Goal: Task Accomplishment & Management: Use online tool/utility

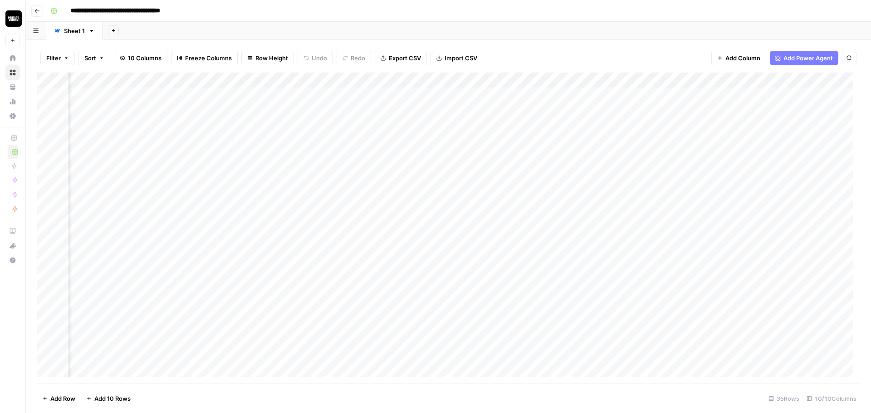
scroll to position [0, 92]
click at [711, 93] on div "Add Column" at bounding box center [448, 228] width 823 height 311
click at [713, 111] on div "Add Column" at bounding box center [448, 228] width 823 height 311
click at [665, 127] on div "Add Column" at bounding box center [448, 228] width 823 height 311
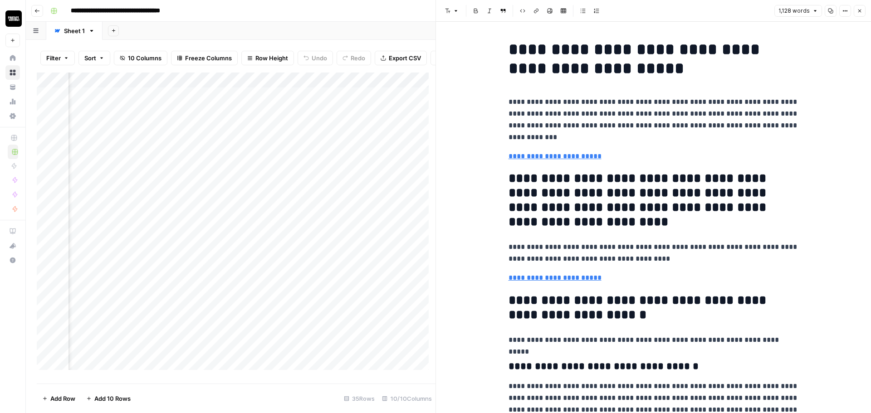
scroll to position [0, 289]
click at [418, 118] on div "Add Column" at bounding box center [236, 225] width 399 height 304
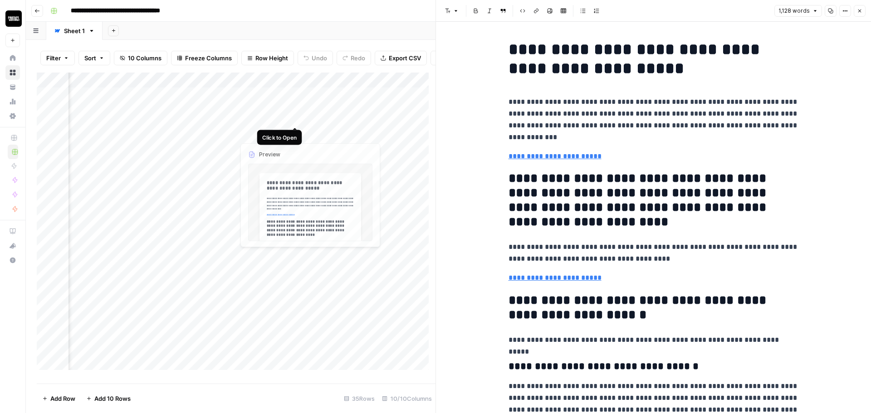
click at [296, 117] on div "Add Column" at bounding box center [236, 225] width 399 height 304
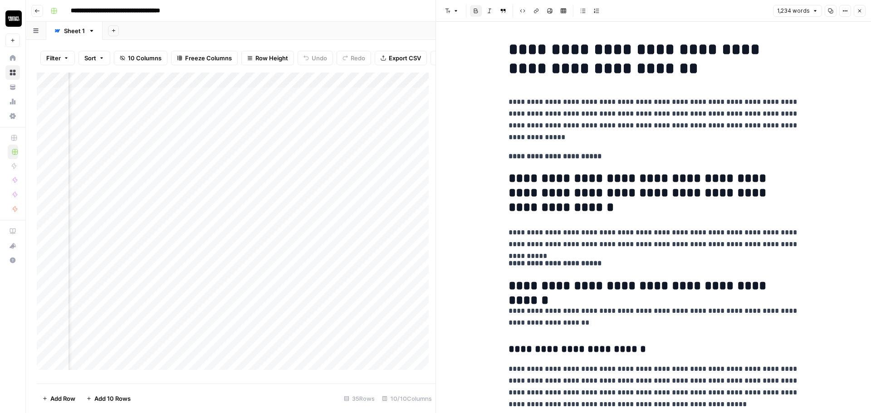
scroll to position [0, 513]
click at [861, 12] on icon "button" at bounding box center [859, 10] width 5 height 5
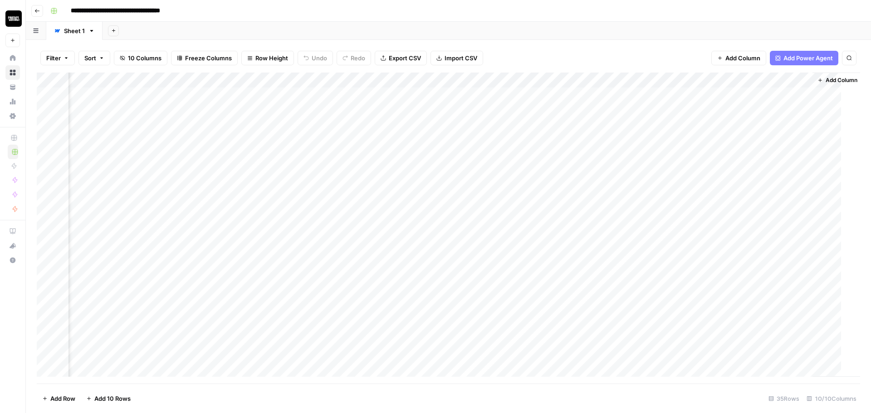
scroll to position [0, 166]
click at [823, 78] on icon "button" at bounding box center [821, 80] width 5 height 5
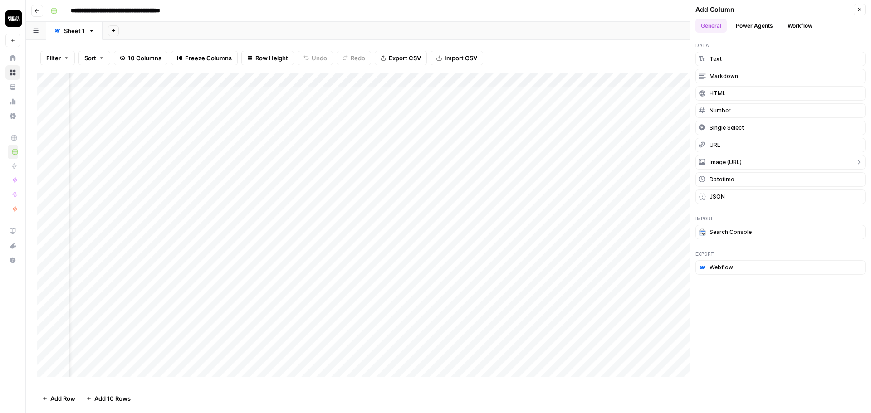
click at [742, 165] on button "Image (URL)" at bounding box center [780, 162] width 170 height 15
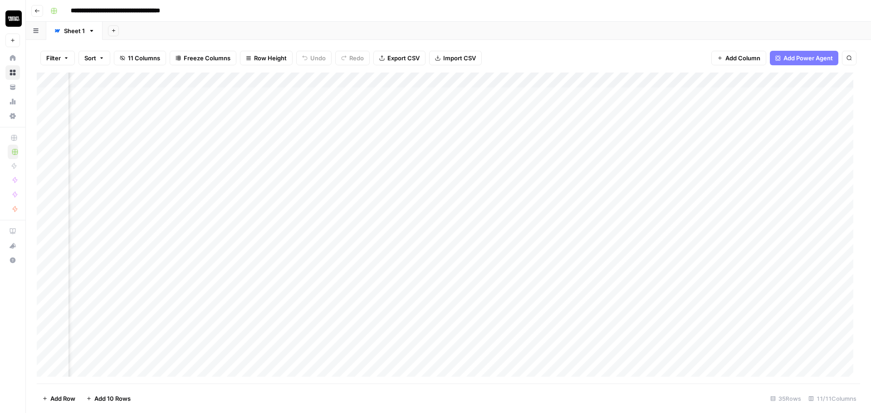
scroll to position [0, 258]
click at [583, 7] on div "**********" at bounding box center [454, 11] width 815 height 15
click at [749, 81] on div "Add Column" at bounding box center [448, 228] width 823 height 311
click at [757, 99] on input "New Column" at bounding box center [775, 101] width 92 height 9
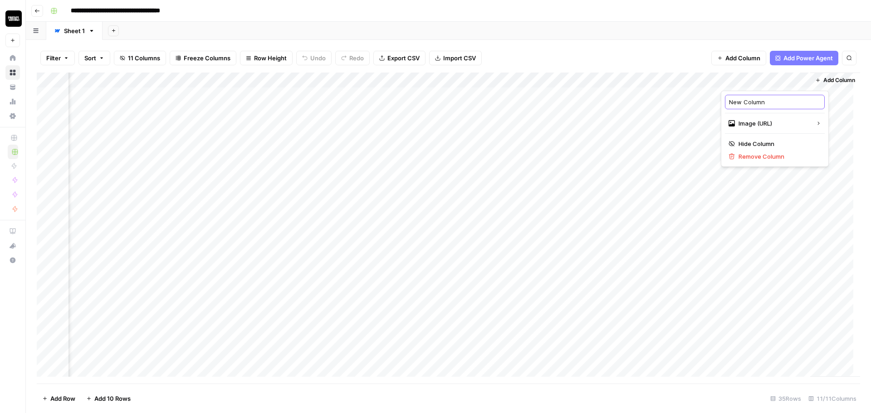
click at [757, 99] on input "New Column" at bounding box center [775, 101] width 92 height 9
type input "Image"
click at [716, 35] on div "Add Sheet" at bounding box center [486, 31] width 768 height 18
drag, startPoint x: 743, startPoint y: 79, endPoint x: 312, endPoint y: 68, distance: 431.0
click at [312, 68] on div "Filter Sort 11 Columns Freeze Columns Row Height Undo Redo Export CSV Import CS…" at bounding box center [448, 226] width 845 height 373
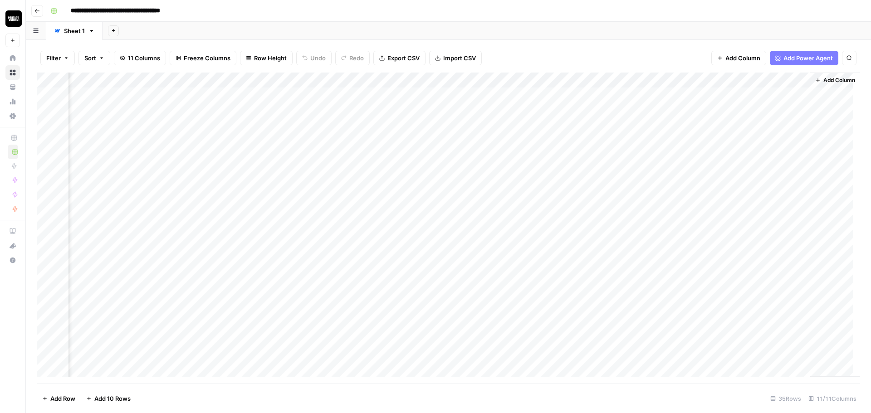
click at [298, 81] on div "Add Column" at bounding box center [448, 228] width 823 height 311
click at [308, 99] on input "New Column" at bounding box center [318, 101] width 92 height 9
type input "Image"
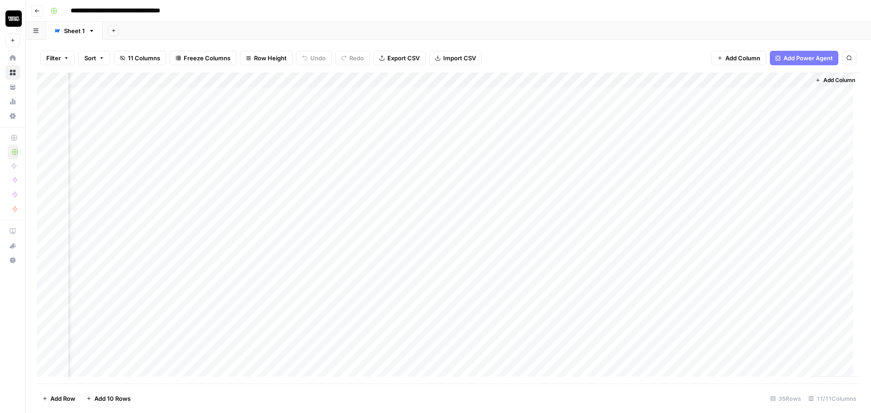
click at [330, 37] on div "Add Sheet" at bounding box center [486, 31] width 768 height 18
click at [328, 97] on div "Add Column" at bounding box center [448, 228] width 823 height 311
click at [298, 95] on div "Add Column" at bounding box center [448, 228] width 823 height 311
type input "**********"
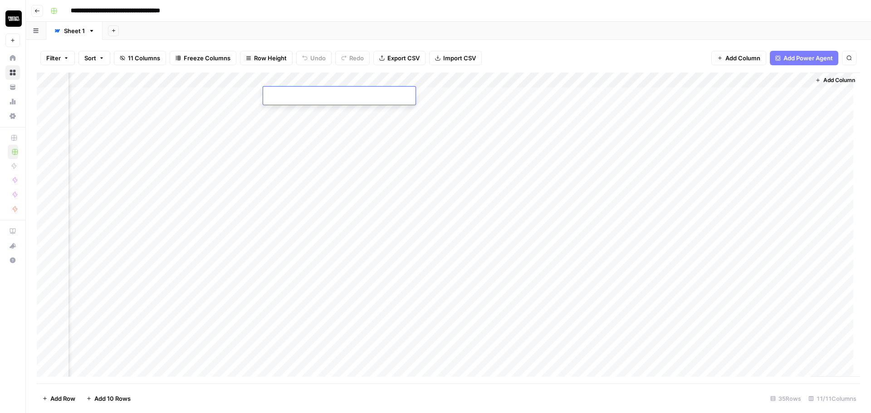
scroll to position [0, 0]
click at [308, 95] on input at bounding box center [339, 97] width 145 height 11
paste input "**********"
type input "**********"
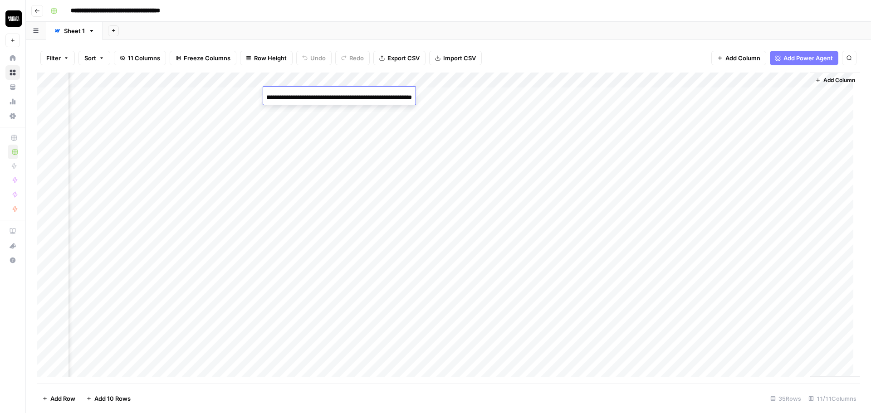
click at [307, 116] on div "Add Column" at bounding box center [448, 228] width 823 height 311
click at [301, 112] on div "Add Column" at bounding box center [448, 228] width 823 height 311
type input "**********"
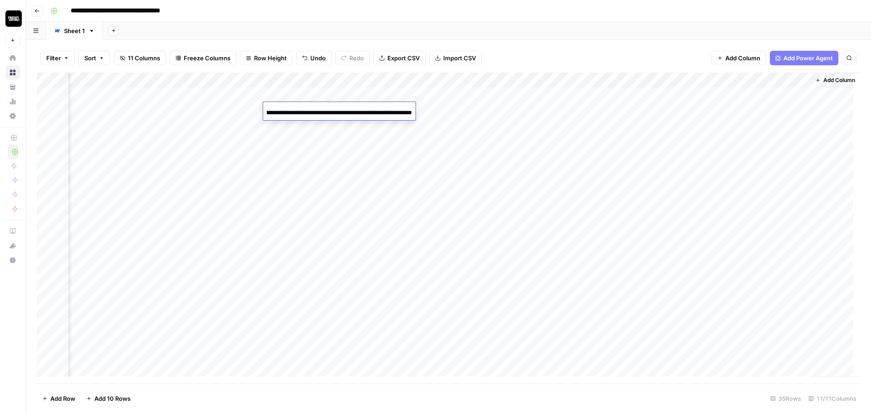
click at [297, 138] on div "Add Column" at bounding box center [448, 228] width 823 height 311
click at [295, 124] on div "Add Column" at bounding box center [448, 228] width 823 height 311
click at [307, 130] on div "Add Column" at bounding box center [448, 228] width 823 height 311
type input "**********"
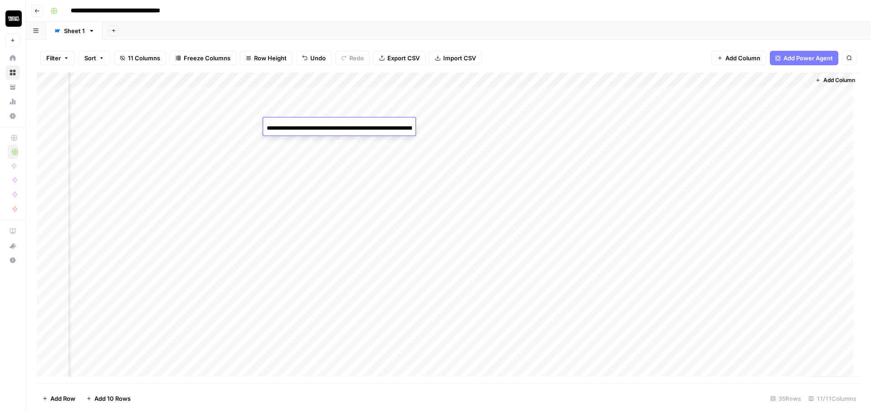
scroll to position [0, 177]
click at [307, 149] on div "Add Column" at bounding box center [448, 228] width 823 height 311
click at [301, 141] on div "Add Column" at bounding box center [448, 228] width 823 height 311
type input "**********"
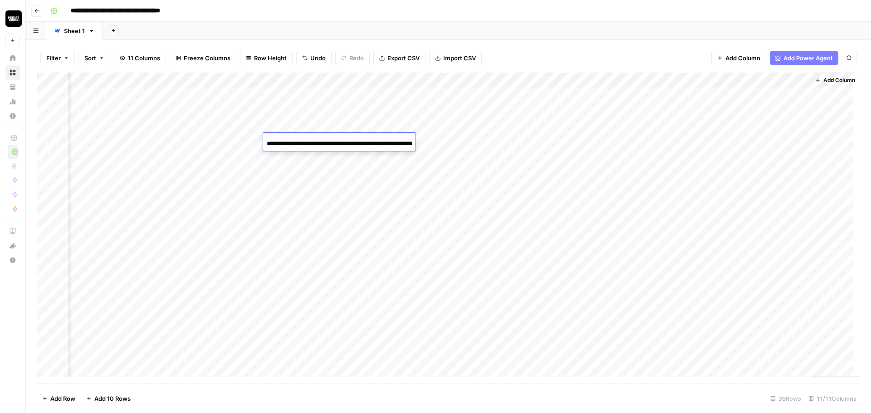
scroll to position [0, 178]
click at [298, 166] on div "Add Column" at bounding box center [448, 228] width 823 height 311
drag, startPoint x: 308, startPoint y: 113, endPoint x: 308, endPoint y: 141, distance: 27.2
click at [308, 141] on div "Add Column" at bounding box center [448, 228] width 823 height 311
click at [305, 158] on div "Add Column" at bounding box center [448, 228] width 823 height 311
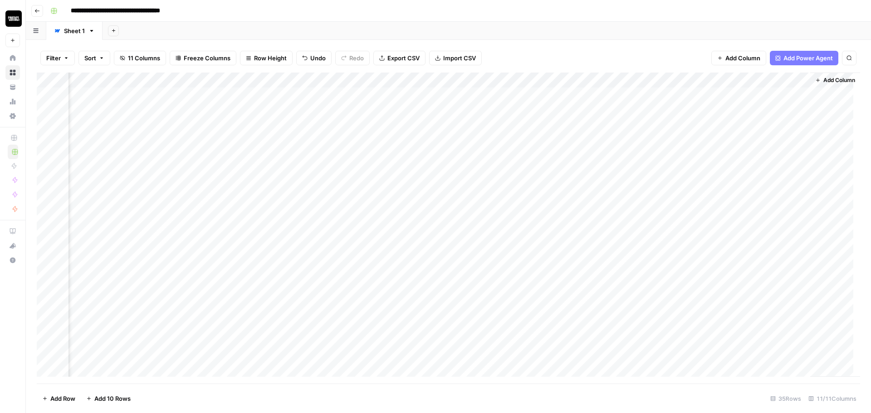
click at [300, 142] on div "Add Column" at bounding box center [448, 228] width 823 height 311
click at [309, 145] on div "Add Column" at bounding box center [448, 228] width 823 height 311
click at [312, 172] on div "Add Column" at bounding box center [448, 228] width 823 height 311
click at [307, 143] on div "Add Column" at bounding box center [448, 228] width 823 height 311
click at [310, 154] on div "Add Column" at bounding box center [448, 228] width 823 height 311
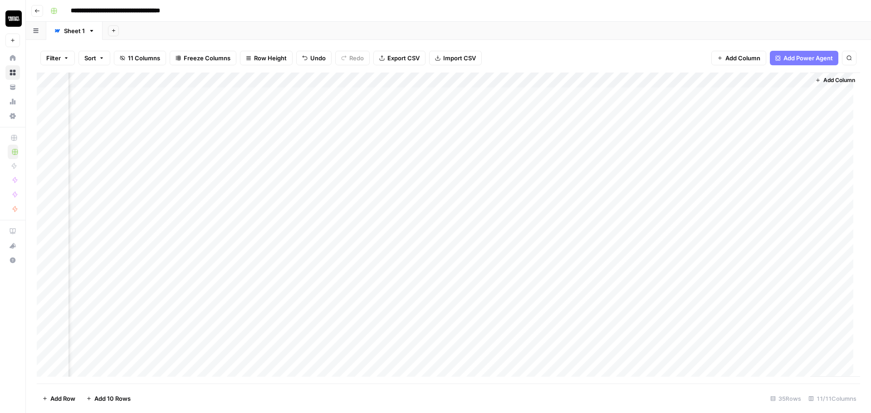
click at [300, 139] on div "Add Column" at bounding box center [448, 228] width 823 height 311
click at [303, 129] on div "Add Column" at bounding box center [448, 228] width 823 height 311
click at [295, 140] on div "Add Column" at bounding box center [448, 228] width 823 height 311
click at [294, 114] on div "Add Column" at bounding box center [448, 228] width 823 height 311
drag, startPoint x: 300, startPoint y: 97, endPoint x: 301, endPoint y: 111, distance: 13.2
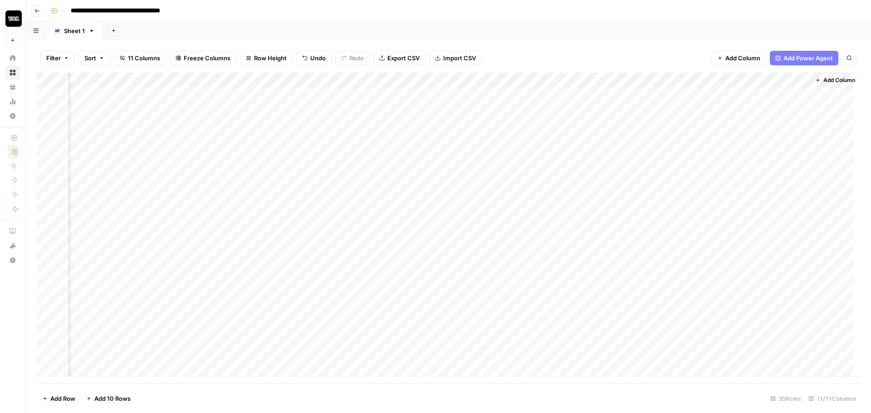
click at [301, 111] on div "Add Column" at bounding box center [448, 228] width 823 height 311
click at [302, 122] on div "Add Column" at bounding box center [448, 228] width 823 height 311
click at [297, 112] on div "Add Column" at bounding box center [448, 228] width 823 height 311
drag, startPoint x: 299, startPoint y: 125, endPoint x: 298, endPoint y: 154, distance: 29.5
click at [298, 154] on div "Add Column" at bounding box center [448, 228] width 823 height 311
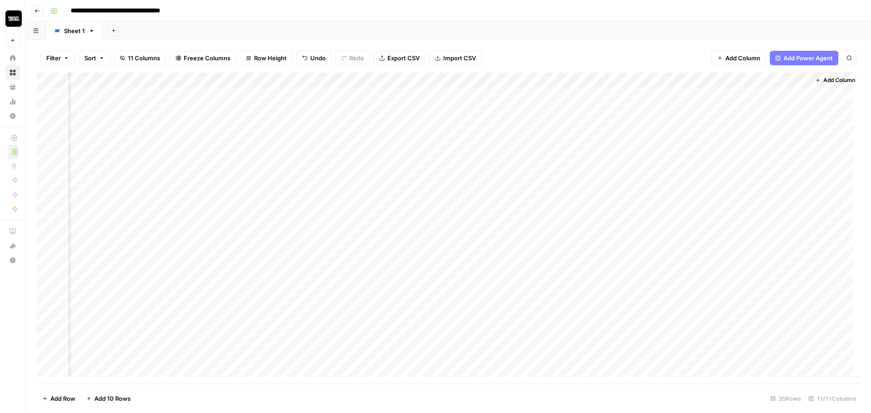
click at [302, 174] on div "Add Column" at bounding box center [448, 228] width 823 height 311
click at [308, 190] on div "Add Column" at bounding box center [448, 228] width 823 height 311
click at [307, 219] on div "Add Column" at bounding box center [448, 228] width 823 height 311
click at [308, 205] on div "Add Column" at bounding box center [448, 228] width 823 height 311
click at [299, 177] on div "Add Column" at bounding box center [448, 228] width 823 height 311
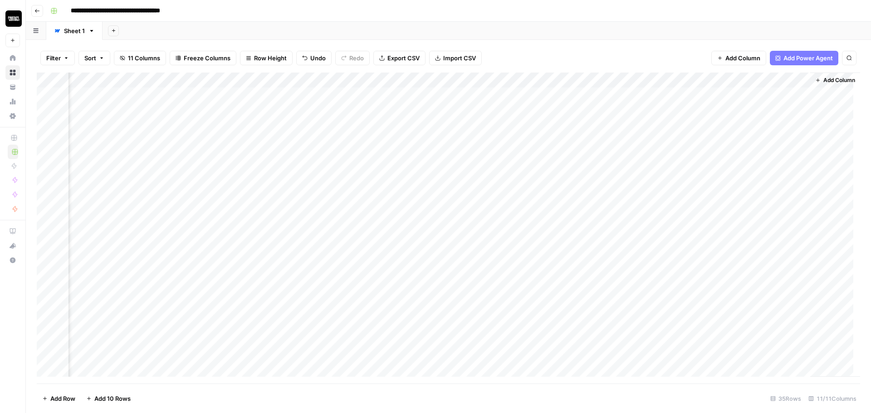
click at [298, 229] on div "Add Column" at bounding box center [448, 228] width 823 height 311
click at [304, 205] on div "Add Column" at bounding box center [448, 228] width 823 height 311
click at [303, 249] on div "Add Column" at bounding box center [448, 228] width 823 height 311
click at [292, 237] on div "Add Column" at bounding box center [448, 228] width 823 height 311
click at [299, 263] on div "Add Column" at bounding box center [448, 228] width 823 height 311
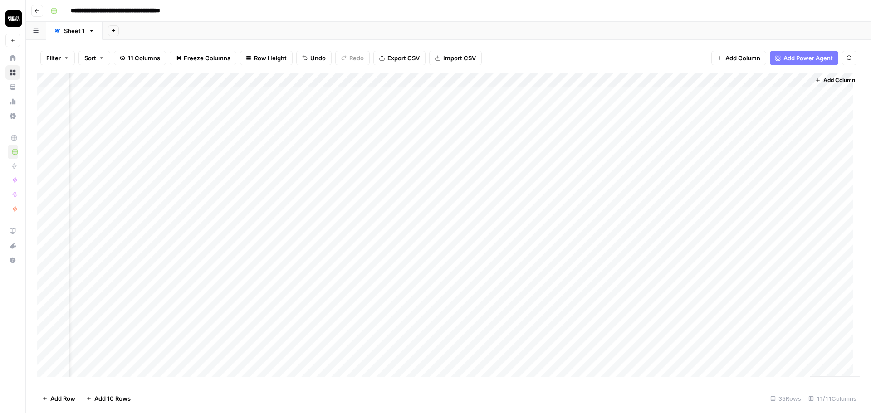
click at [309, 249] on div "Add Column" at bounding box center [448, 228] width 823 height 311
click at [309, 222] on div "Add Column" at bounding box center [448, 228] width 823 height 311
click at [307, 277] on div "Add Column" at bounding box center [448, 228] width 823 height 311
click at [314, 248] on div "Add Column" at bounding box center [448, 228] width 823 height 311
click at [305, 301] on div "Add Column" at bounding box center [448, 228] width 823 height 311
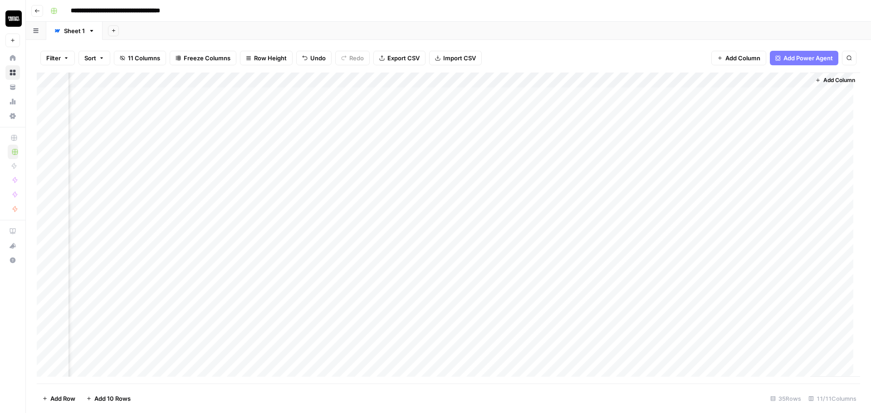
drag, startPoint x: 294, startPoint y: 130, endPoint x: 299, endPoint y: 302, distance: 171.9
click at [299, 302] on div "Add Column" at bounding box center [448, 228] width 823 height 311
click at [304, 313] on div "Add Column" at bounding box center [448, 228] width 823 height 311
click at [303, 234] on div "Add Column" at bounding box center [448, 228] width 823 height 311
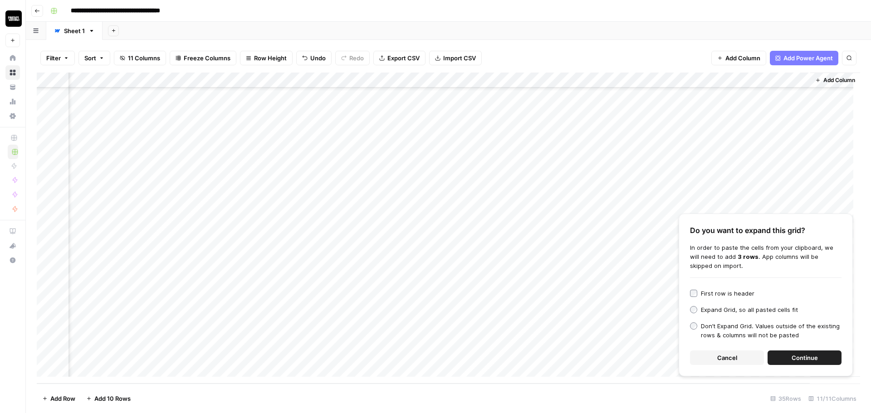
click at [700, 310] on label "Expand Grid, so all pasted cells fit" at bounding box center [765, 309] width 151 height 9
click at [701, 330] on div "Don’t Expand Grid. Values outside of the existing rows & columns will not be pa…" at bounding box center [771, 331] width 141 height 18
click at [822, 362] on button "Continue" at bounding box center [804, 358] width 74 height 15
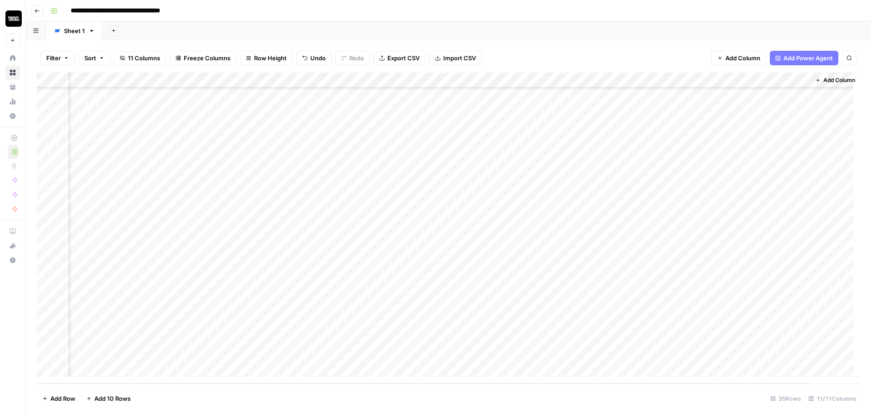
click at [318, 78] on div "Add Column" at bounding box center [448, 228] width 823 height 311
click at [315, 104] on input "https://cdn.prod.website-files.com/67087d7043f04fb94b71df93/68a8e61c72cd3f38b42…" at bounding box center [318, 101] width 92 height 9
type input "Image"
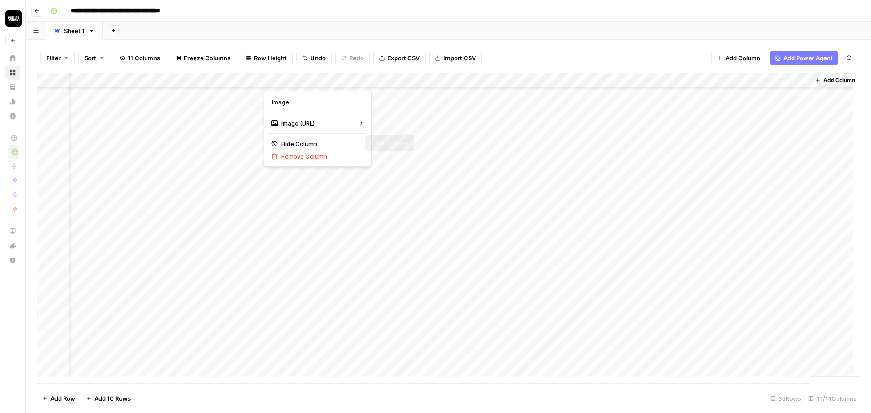
click at [647, 233] on div "Add Column" at bounding box center [448, 228] width 823 height 311
click at [326, 78] on div "Add Column" at bounding box center [448, 228] width 823 height 311
click at [326, 78] on div at bounding box center [304, 82] width 82 height 18
click at [303, 98] on input "https://cdn.prod.website-files.com/67087d7043f04fb94b71df93/68a8e61c72cd3f38b42…" at bounding box center [318, 101] width 92 height 9
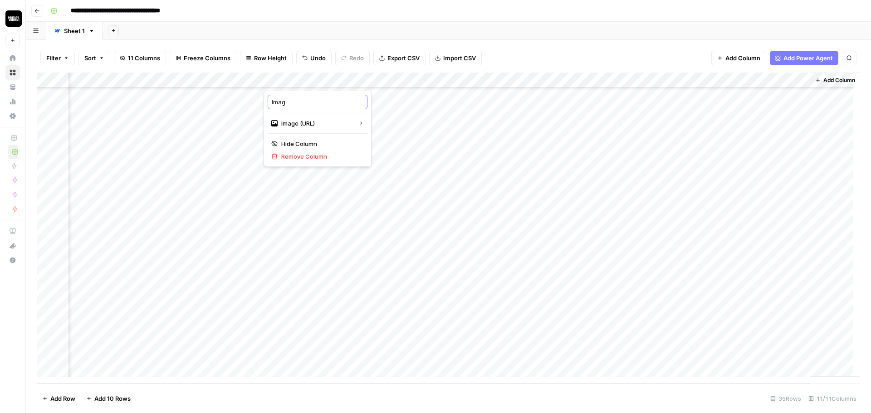
type input "Image"
click at [530, 2] on header "**********" at bounding box center [448, 11] width 845 height 22
click at [795, 83] on div "Add Column" at bounding box center [448, 228] width 823 height 311
click at [645, 42] on div "Filter Sort 11 Columns Freeze Columns Row Height Undo Redo Export CSV Import CS…" at bounding box center [448, 226] width 845 height 373
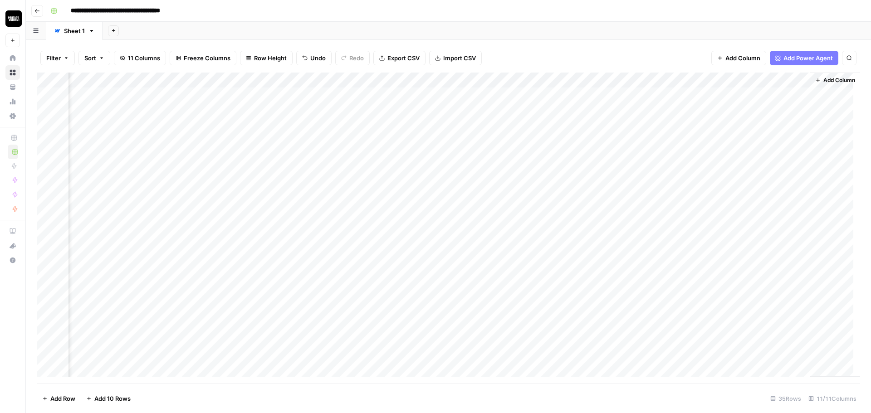
click at [652, 78] on div "Add Column" at bounding box center [448, 228] width 823 height 311
click at [632, 133] on span "Edit" at bounding box center [647, 136] width 79 height 9
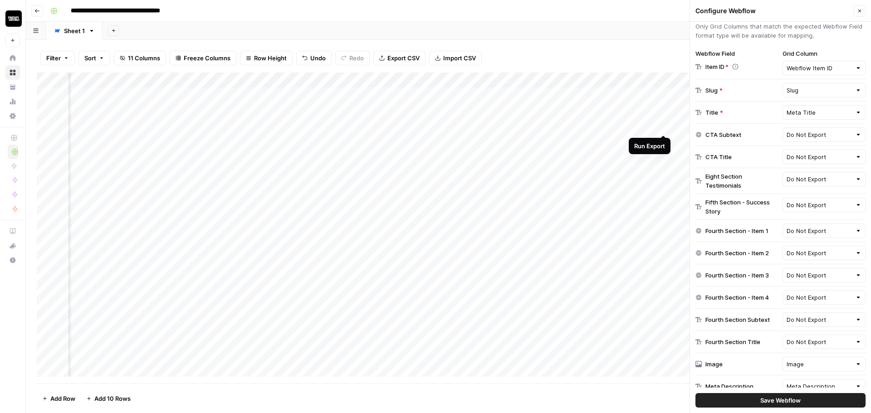
scroll to position [302, 0]
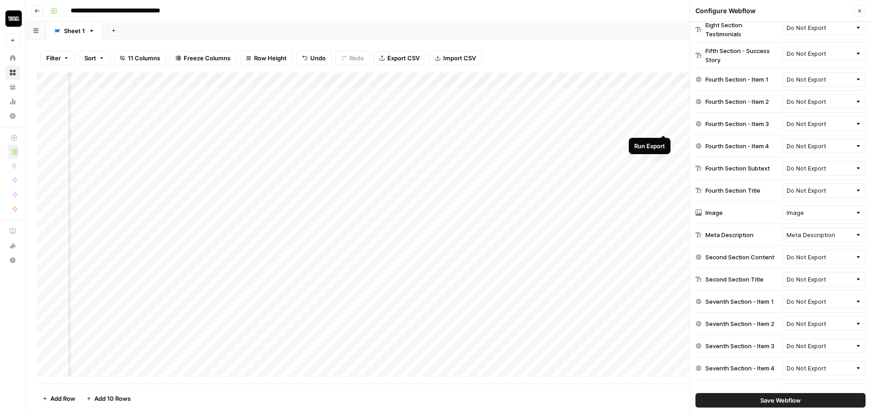
click at [771, 398] on span "Save Webflow" at bounding box center [780, 400] width 40 height 9
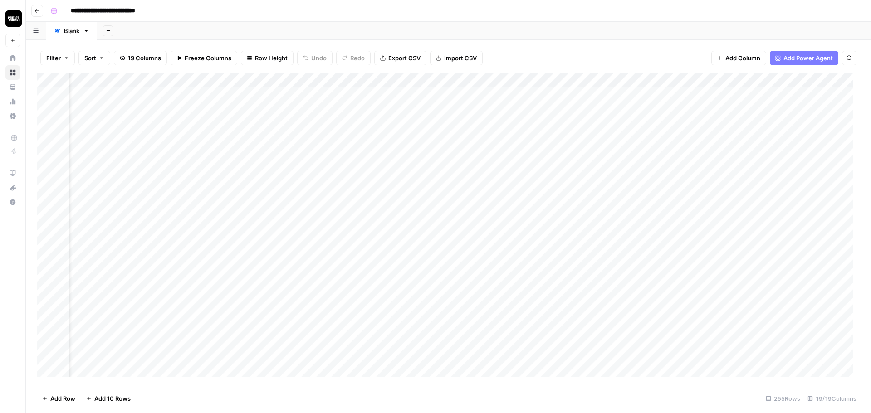
scroll to position [0, 668]
click at [370, 80] on div "Add Column" at bounding box center [448, 228] width 823 height 311
click at [655, 30] on div "Add Sheet" at bounding box center [484, 31] width 774 height 18
